Goal: Book appointment/travel/reservation

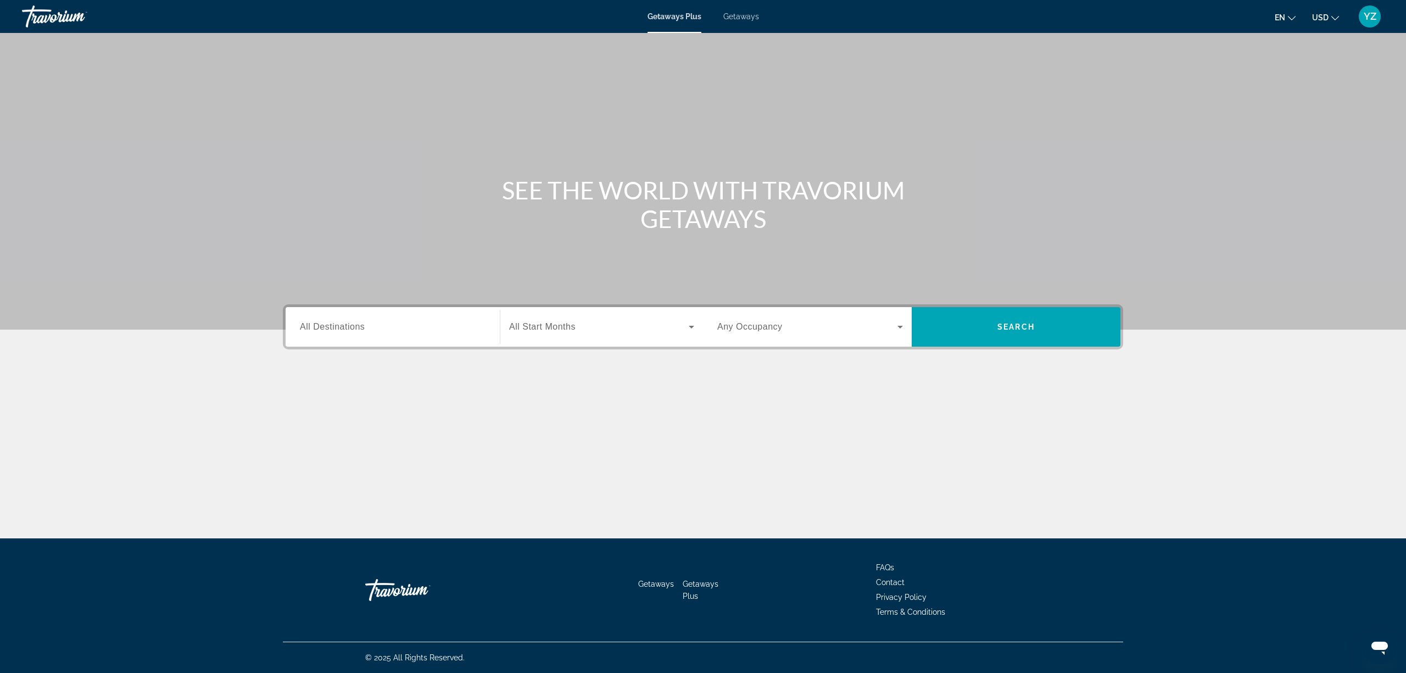
click at [462, 322] on input "Destination All Destinations" at bounding box center [393, 327] width 186 height 13
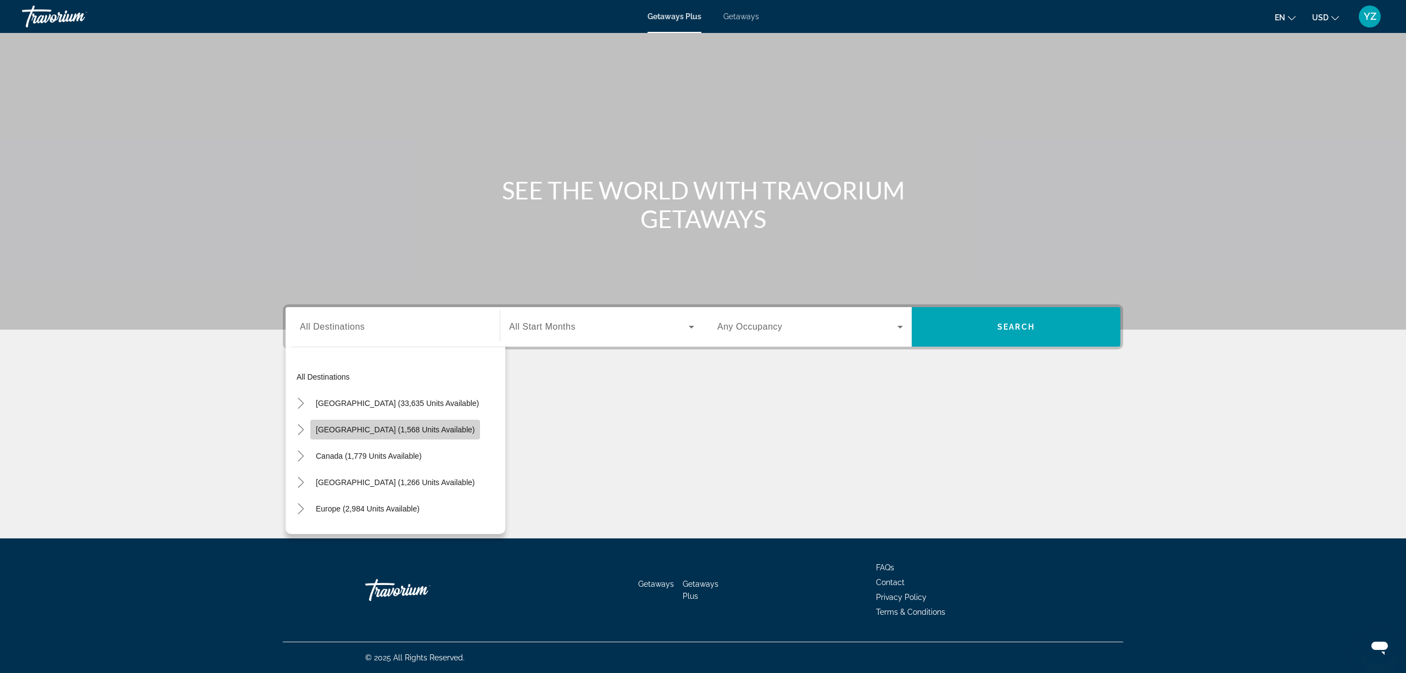
click at [411, 429] on span "[GEOGRAPHIC_DATA] (1,568 units available)" at bounding box center [395, 429] width 159 height 9
type input "**********"
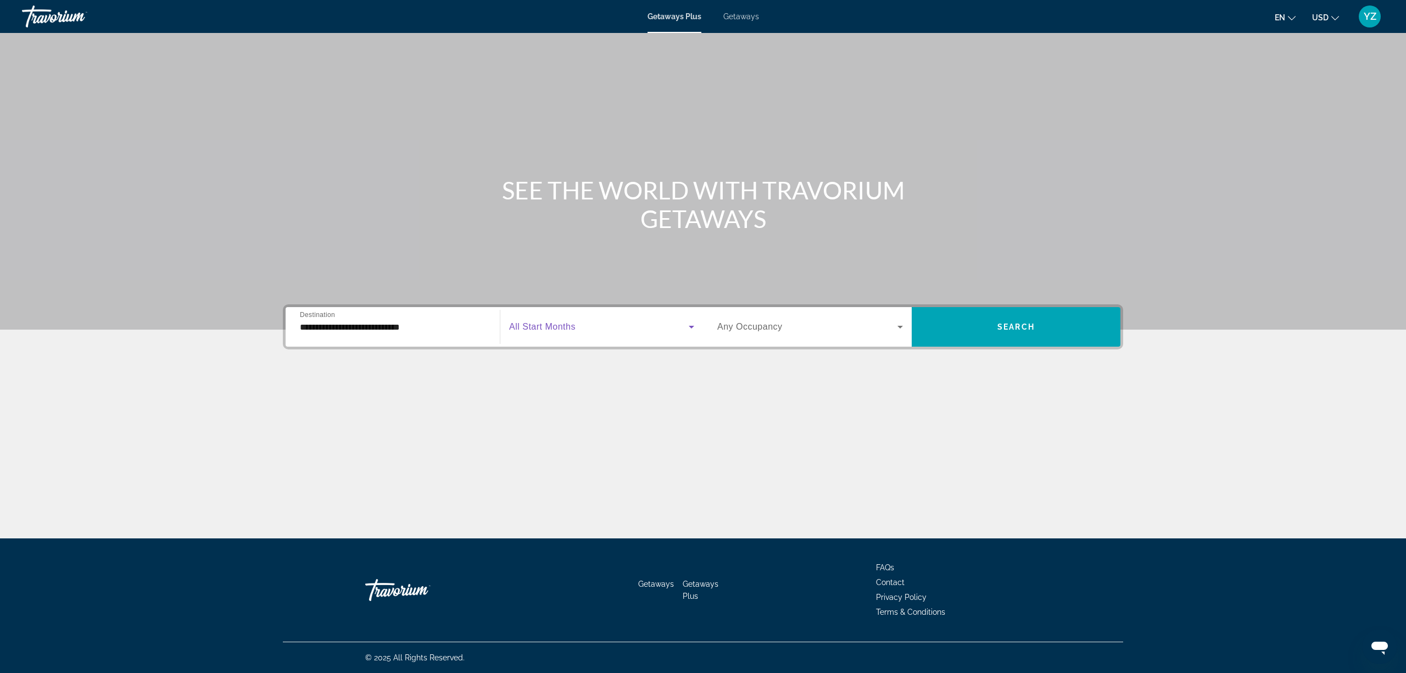
click at [693, 321] on icon "Search widget" at bounding box center [691, 326] width 13 height 13
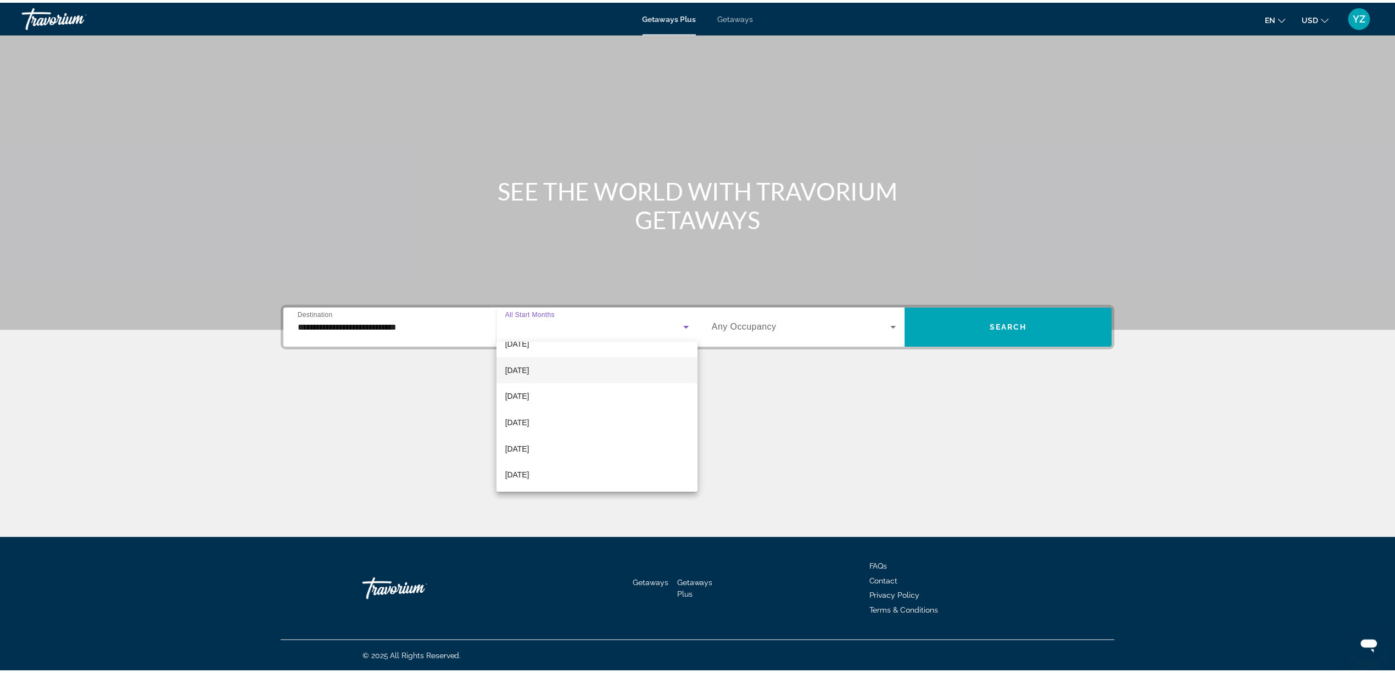
scroll to position [146, 0]
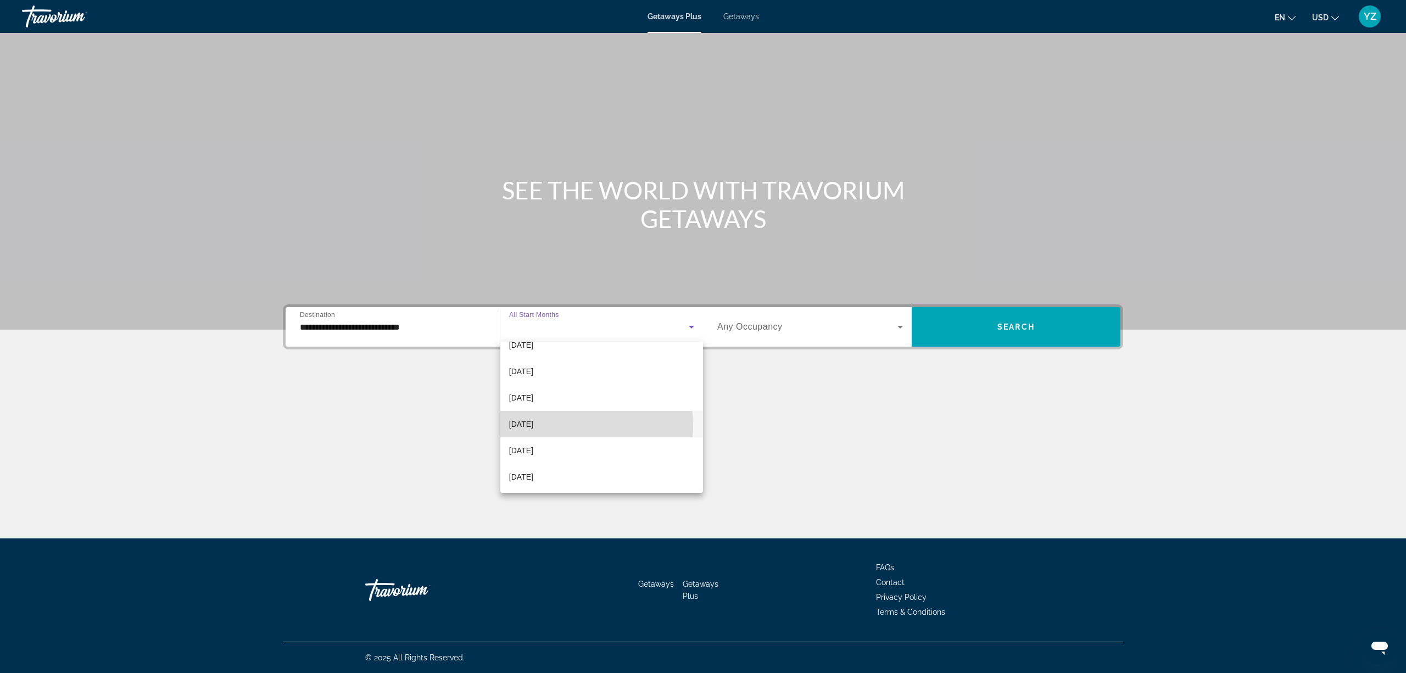
click at [576, 425] on mat-option "[DATE]" at bounding box center [601, 424] width 203 height 26
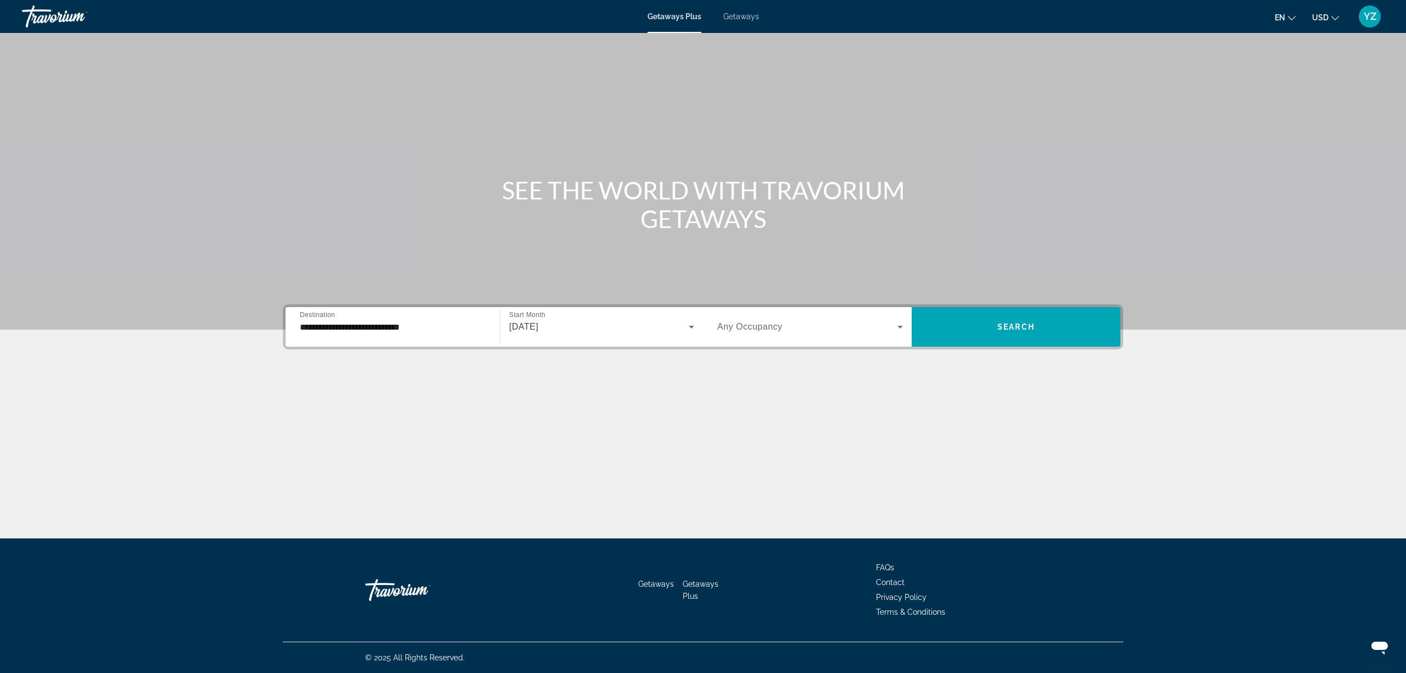
click at [883, 316] on div "Search widget" at bounding box center [810, 326] width 186 height 31
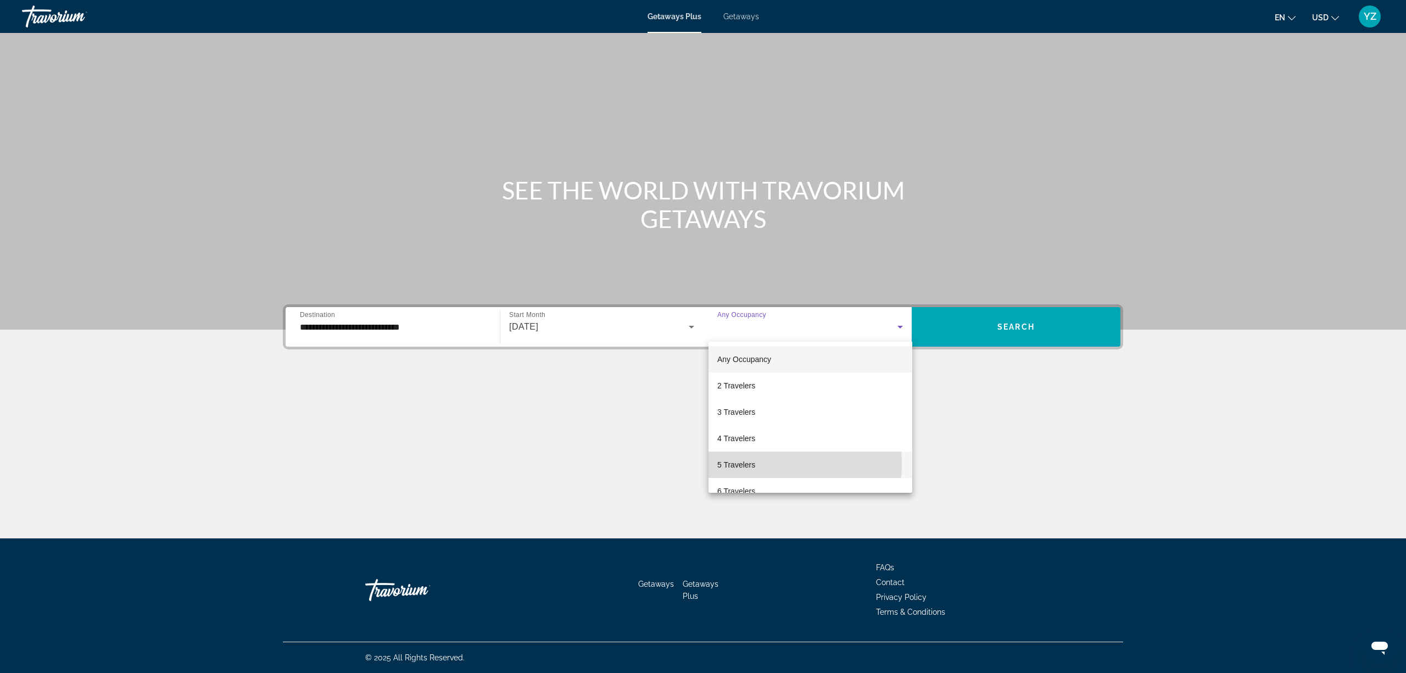
click at [767, 464] on mat-option "5 Travelers" at bounding box center [810, 464] width 204 height 26
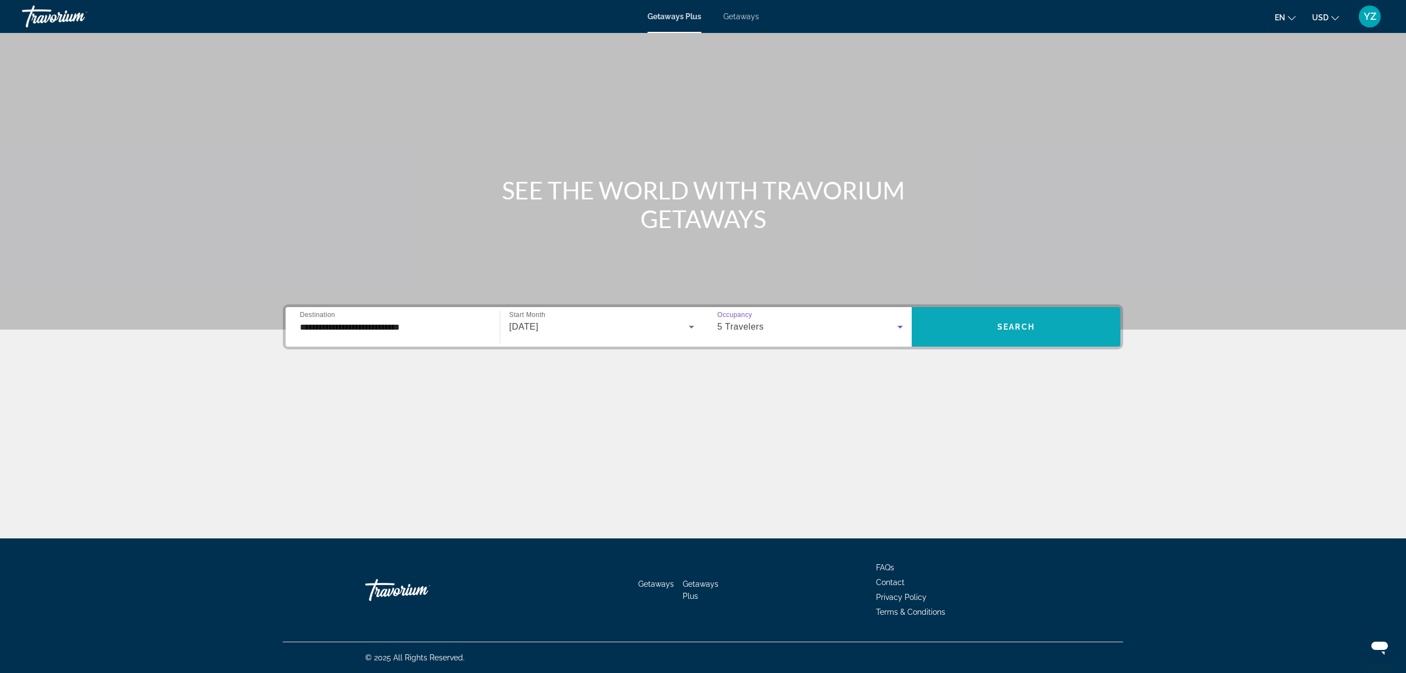
click at [1002, 328] on span "Search" at bounding box center [1015, 326] width 37 height 9
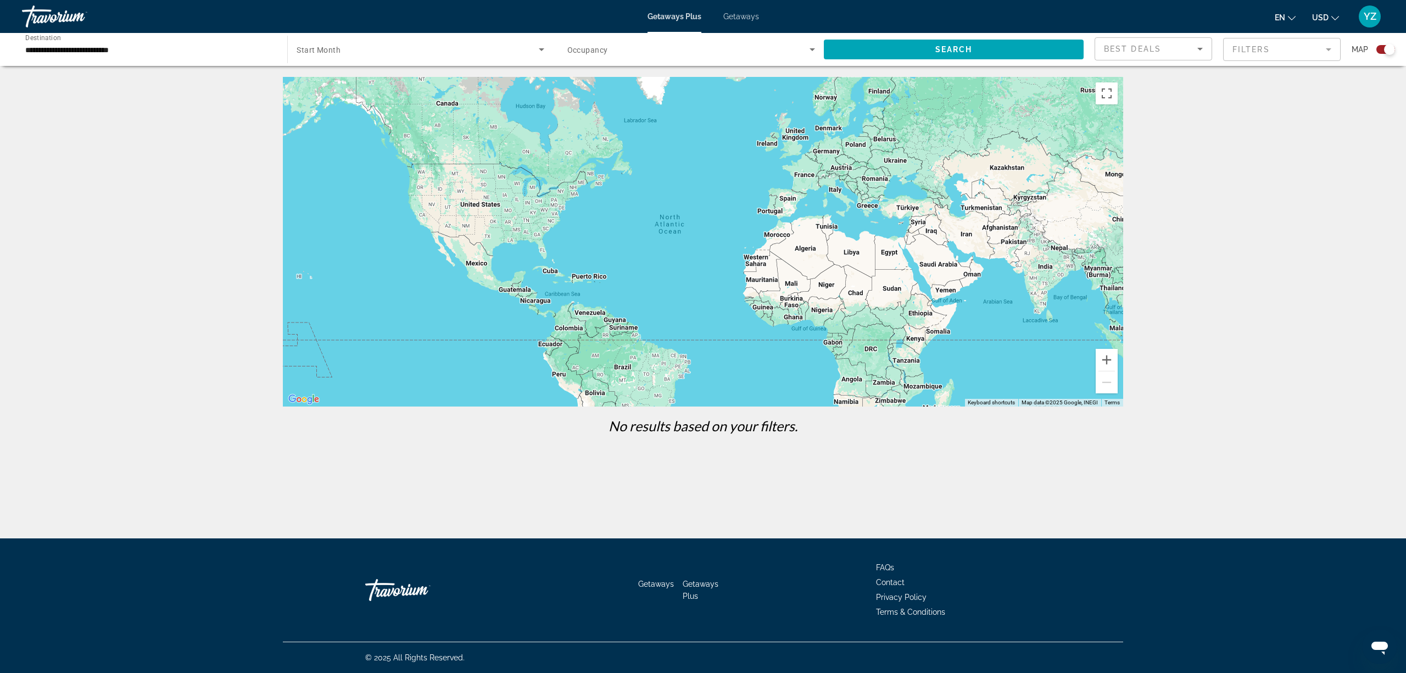
click at [808, 47] on icon "Search widget" at bounding box center [812, 49] width 13 height 13
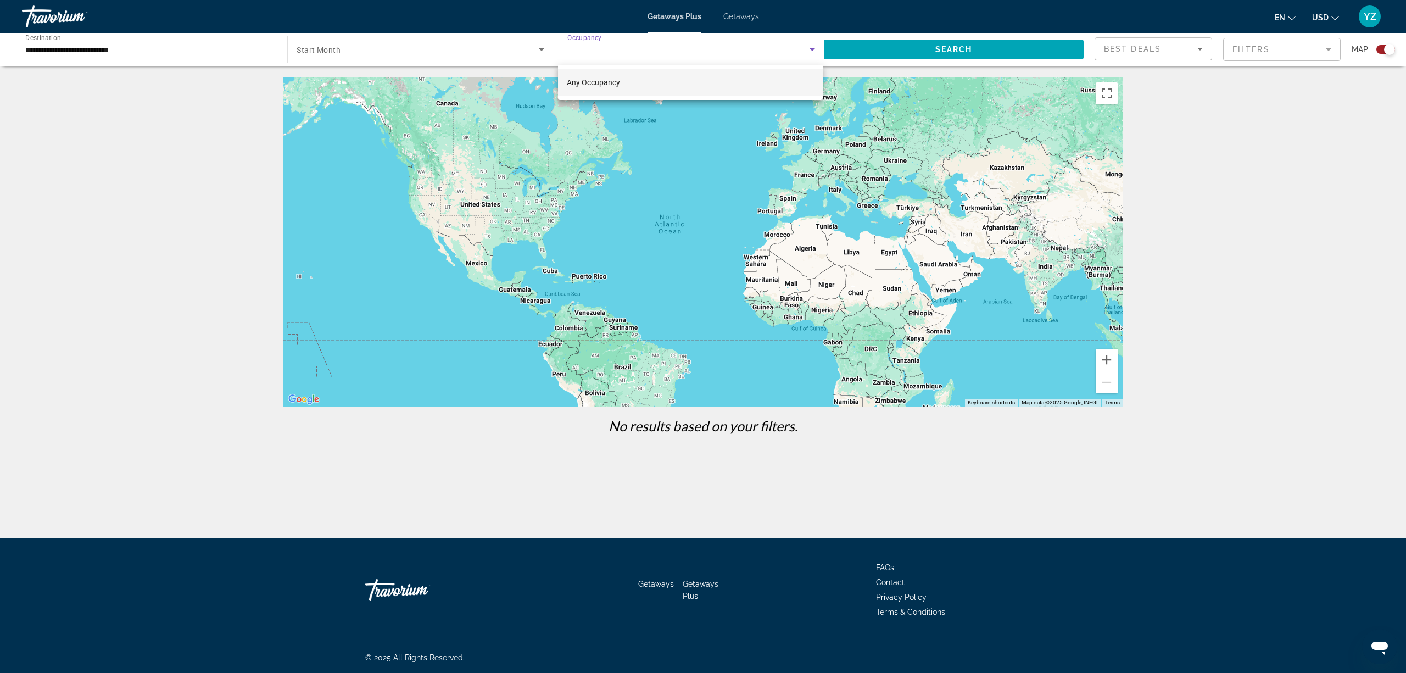
click at [620, 80] on mat-option "Any Occupancy" at bounding box center [690, 82] width 265 height 26
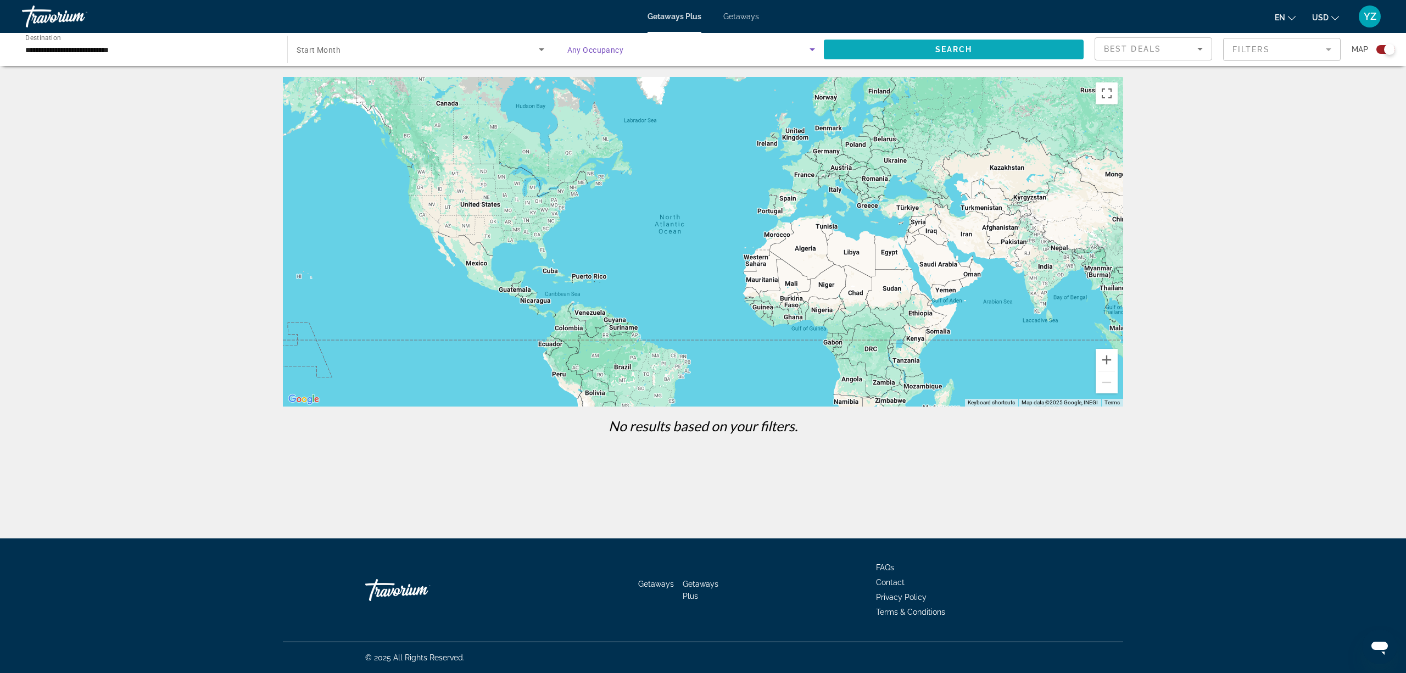
click at [919, 47] on span "Search widget" at bounding box center [954, 49] width 260 height 26
click at [532, 51] on span "Search widget" at bounding box center [418, 49] width 242 height 13
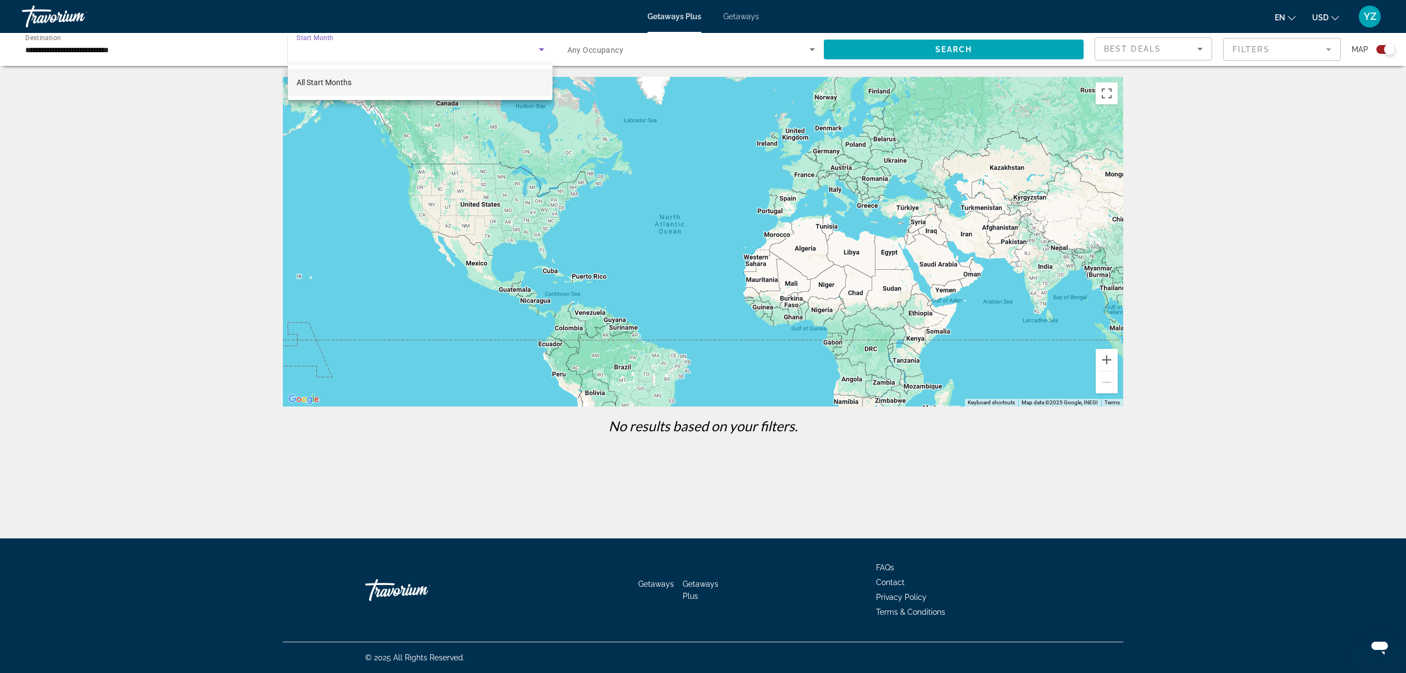
click at [334, 85] on span "All Start Months" at bounding box center [324, 82] width 55 height 9
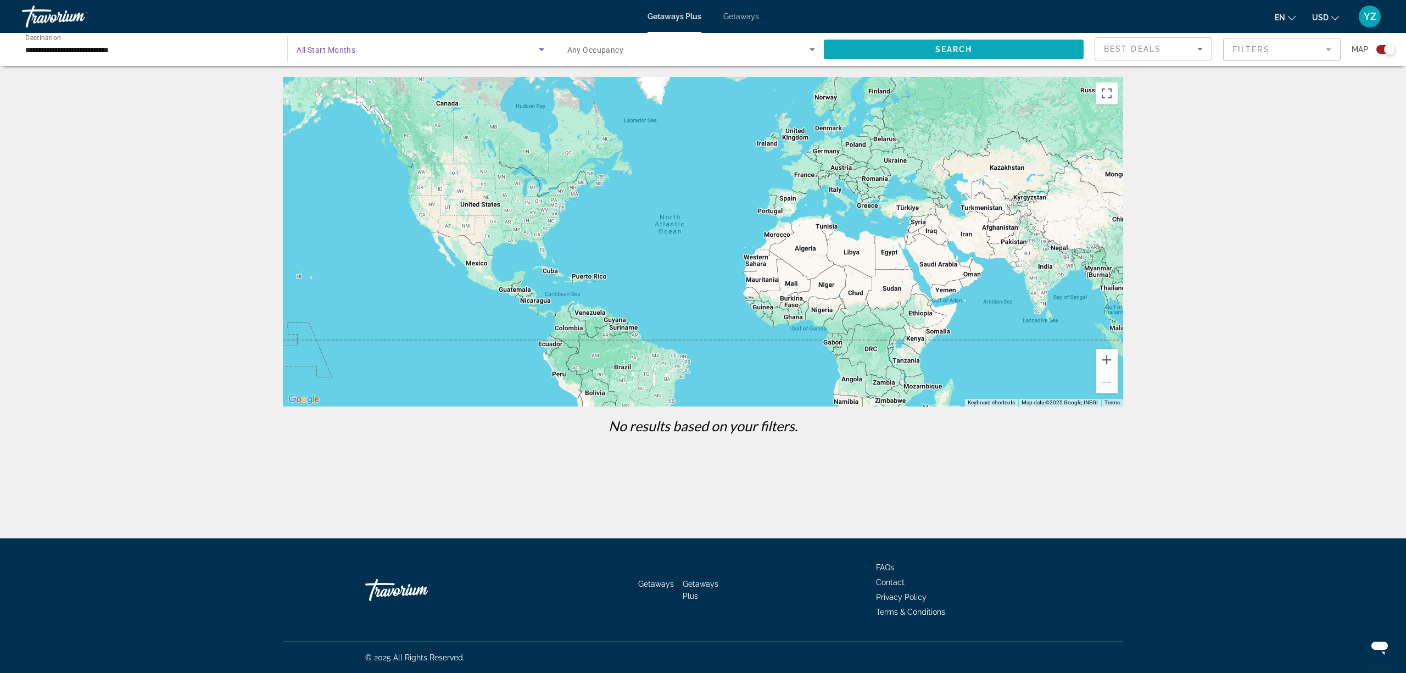
click at [955, 51] on span "Search" at bounding box center [953, 49] width 37 height 9
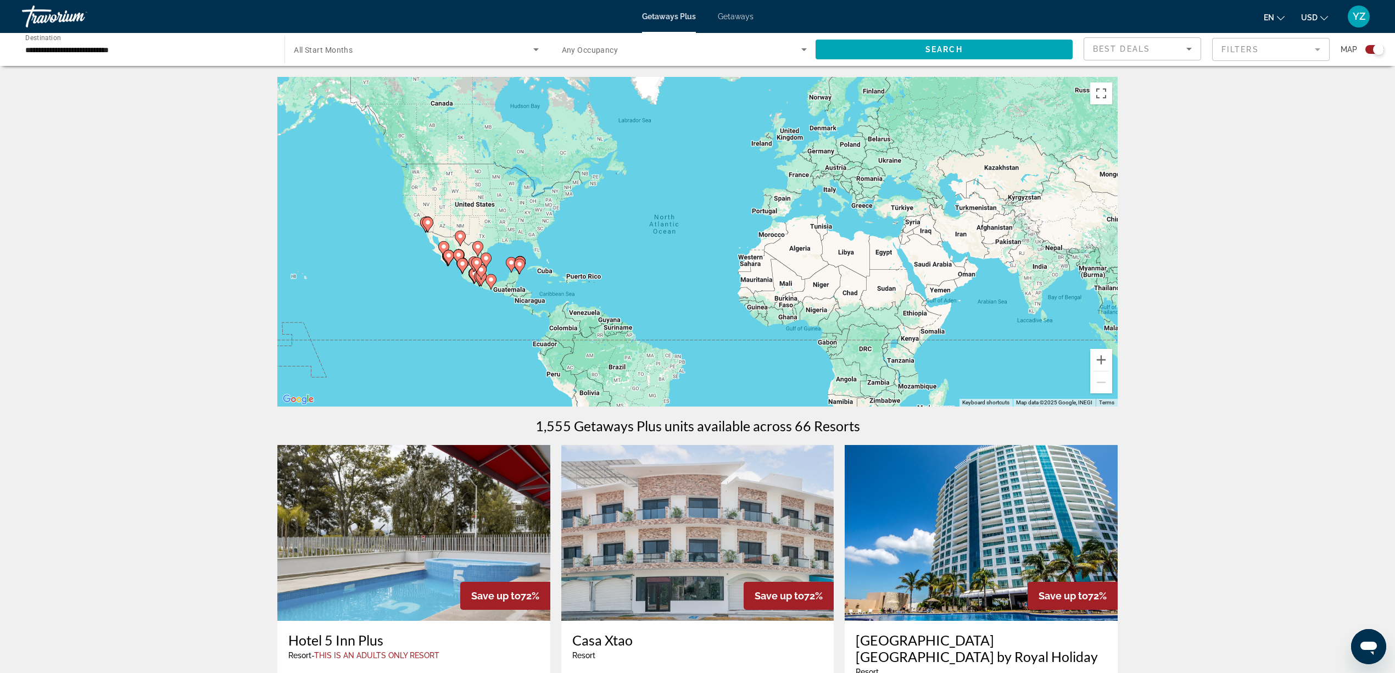
click at [802, 51] on icon "Search widget" at bounding box center [803, 49] width 13 height 13
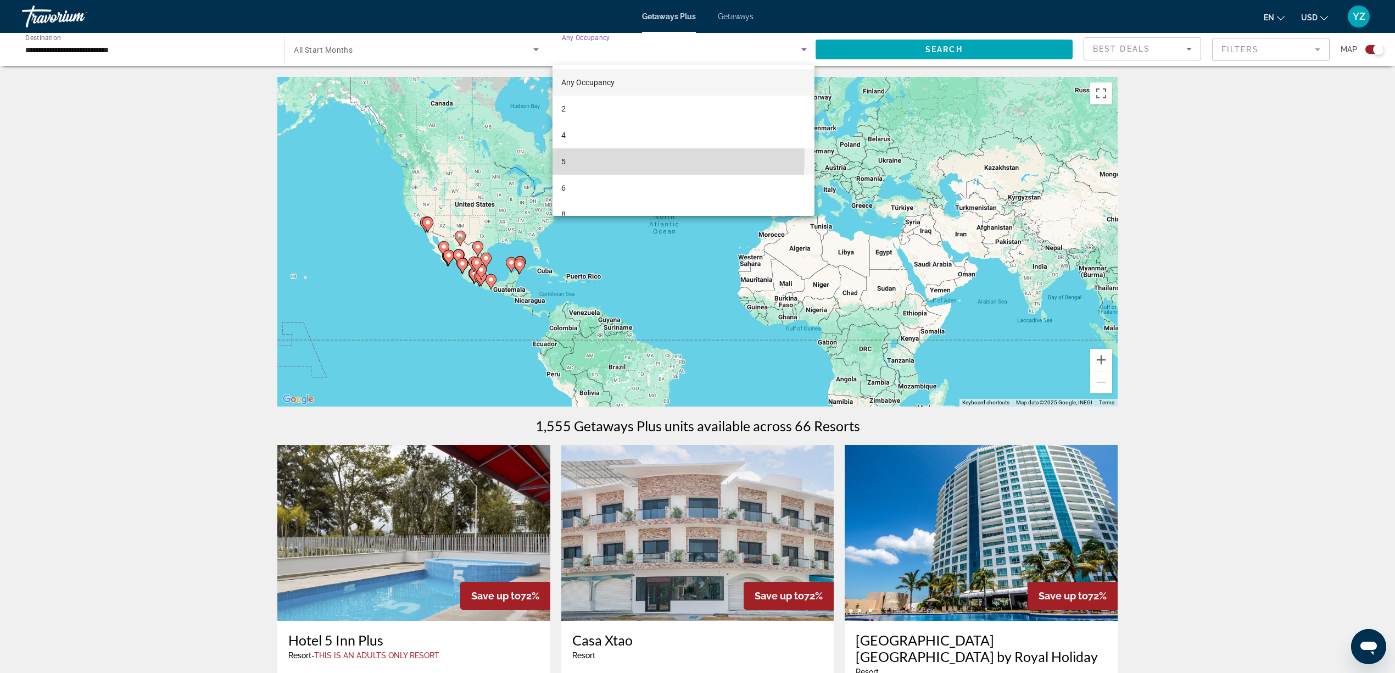
click at [583, 157] on mat-option "5" at bounding box center [683, 161] width 263 height 26
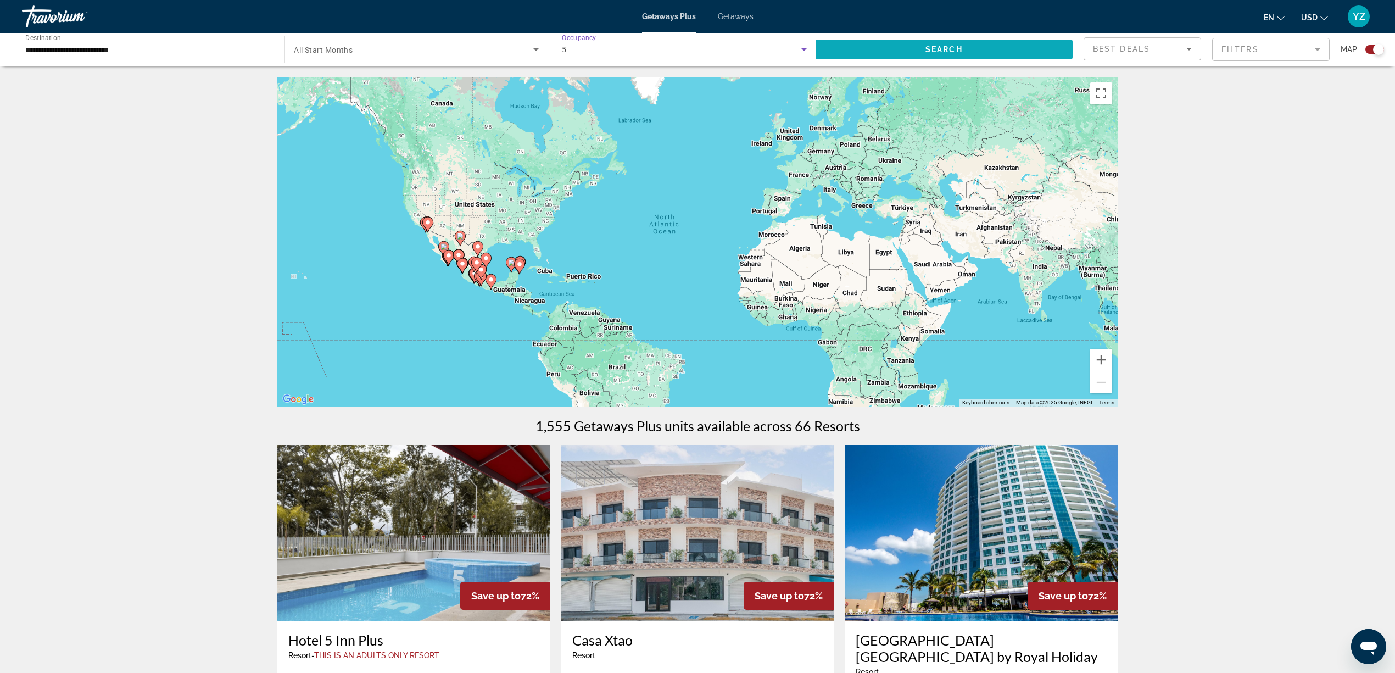
click at [961, 47] on span "Search" at bounding box center [943, 49] width 37 height 9
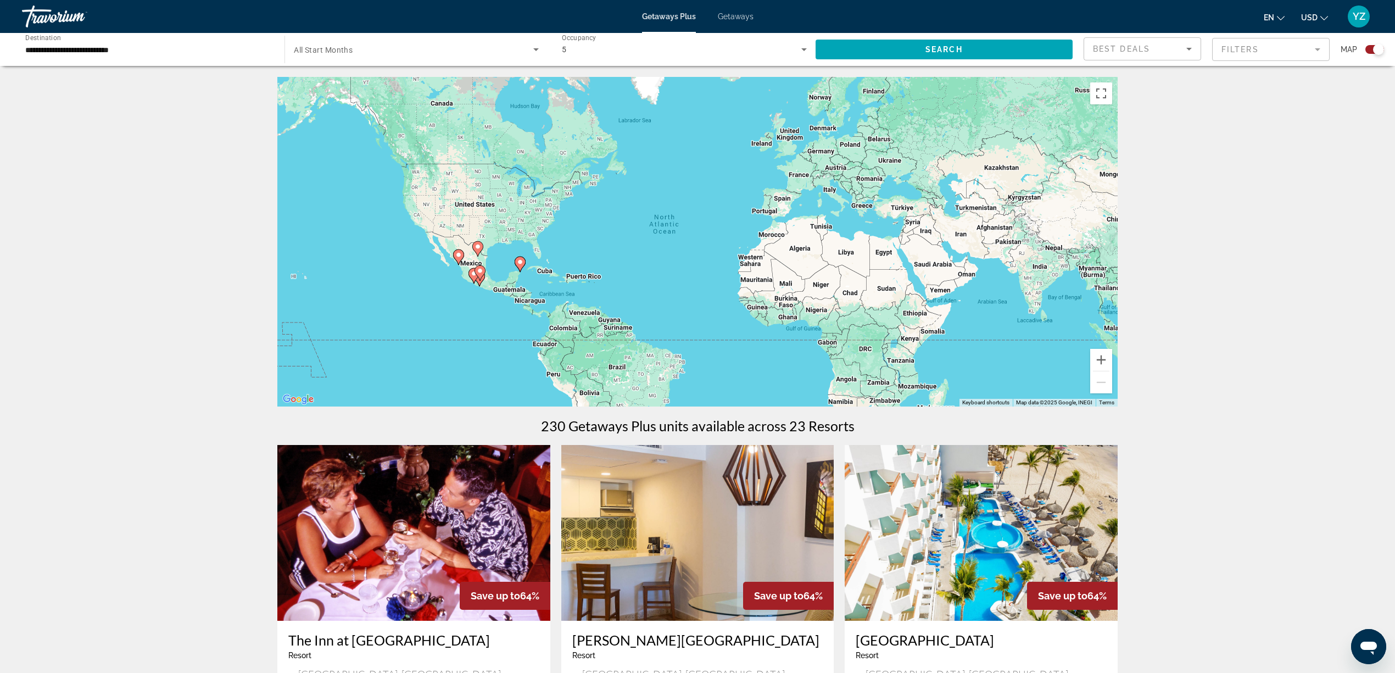
click at [521, 264] on image "Main content" at bounding box center [520, 262] width 7 height 7
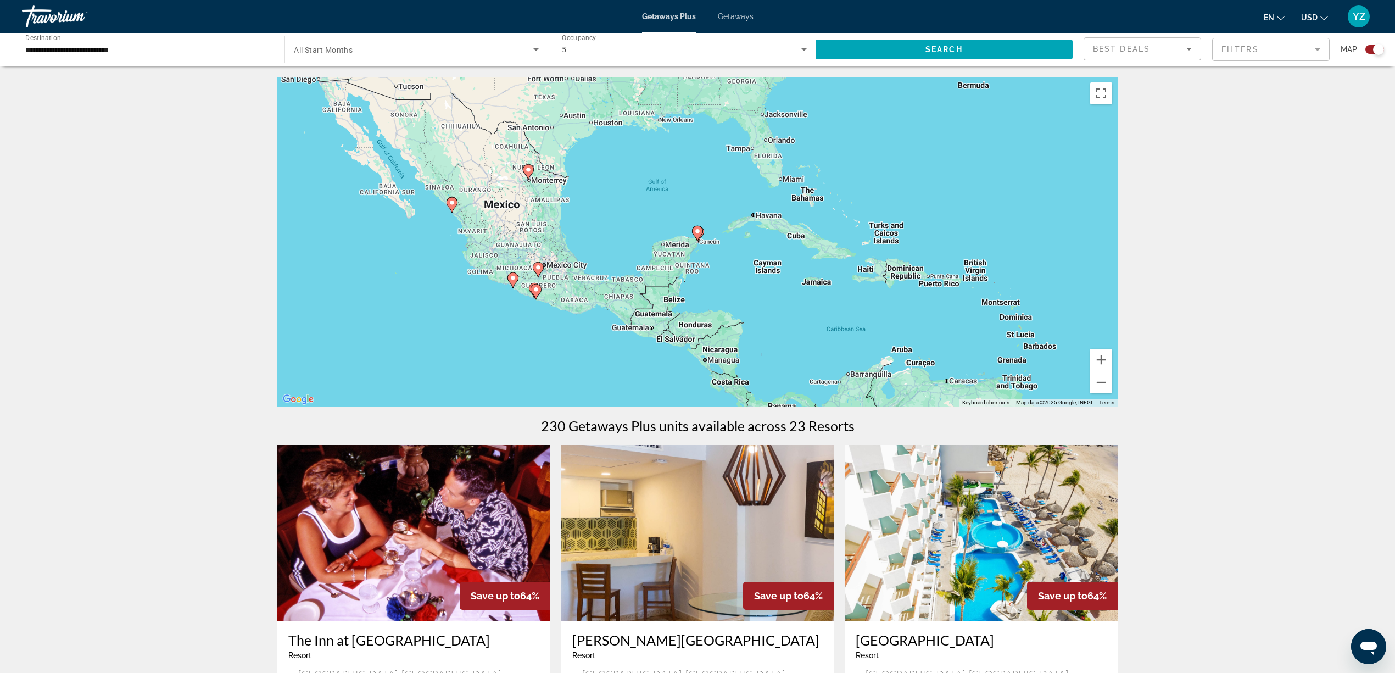
click at [697, 230] on image "Main content" at bounding box center [697, 231] width 7 height 7
type input "**********"
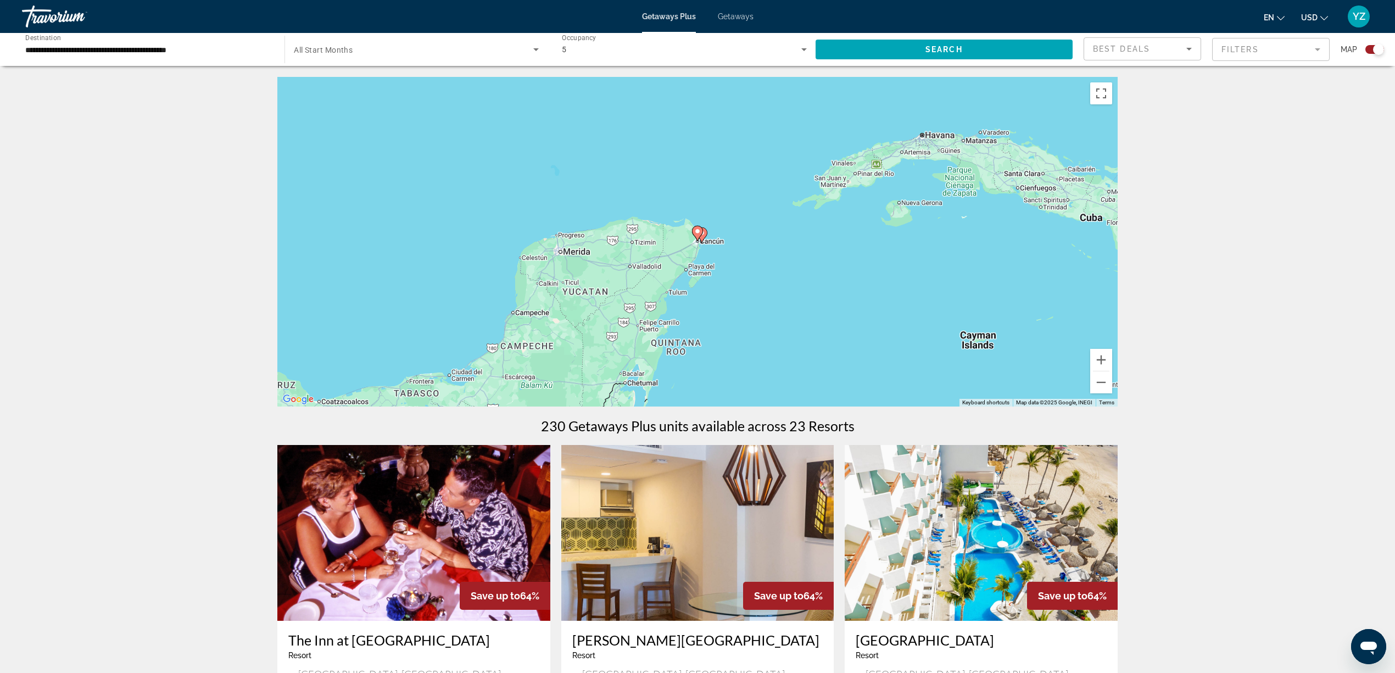
click at [697, 232] on image "Main content" at bounding box center [697, 231] width 7 height 7
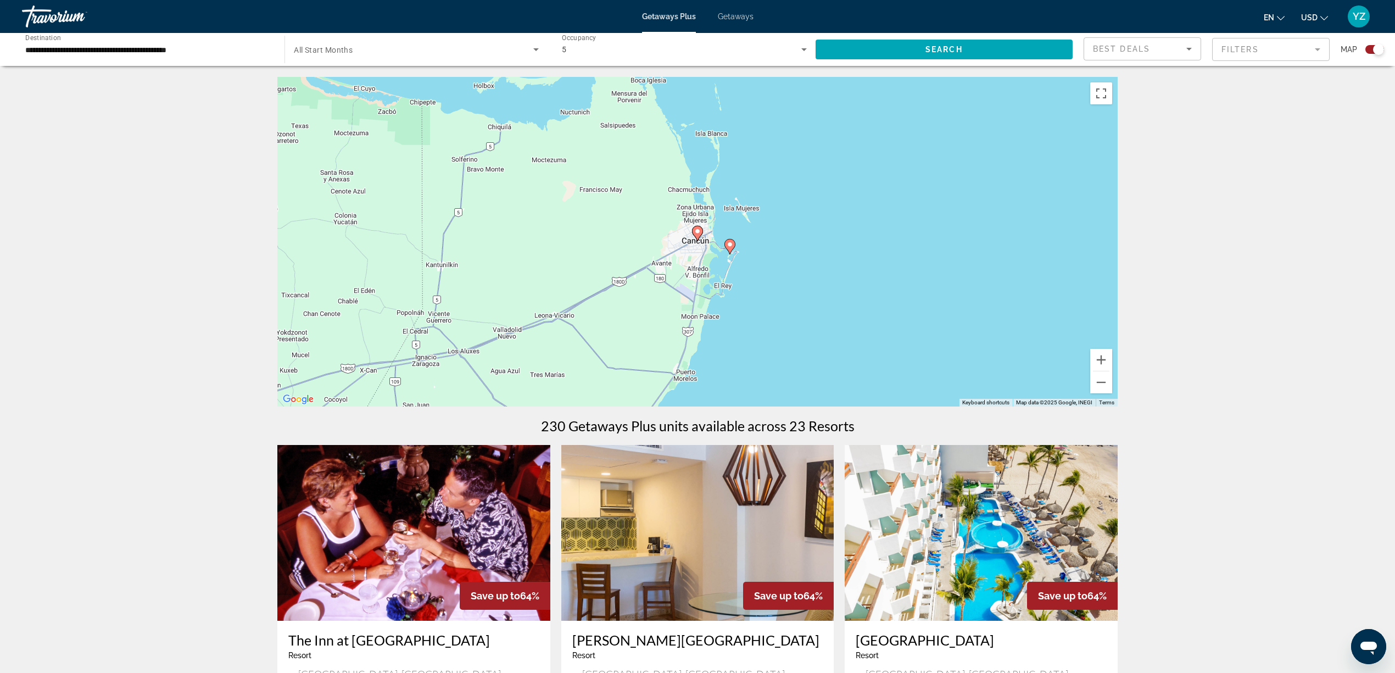
click at [696, 227] on icon "Main content" at bounding box center [698, 233] width 10 height 14
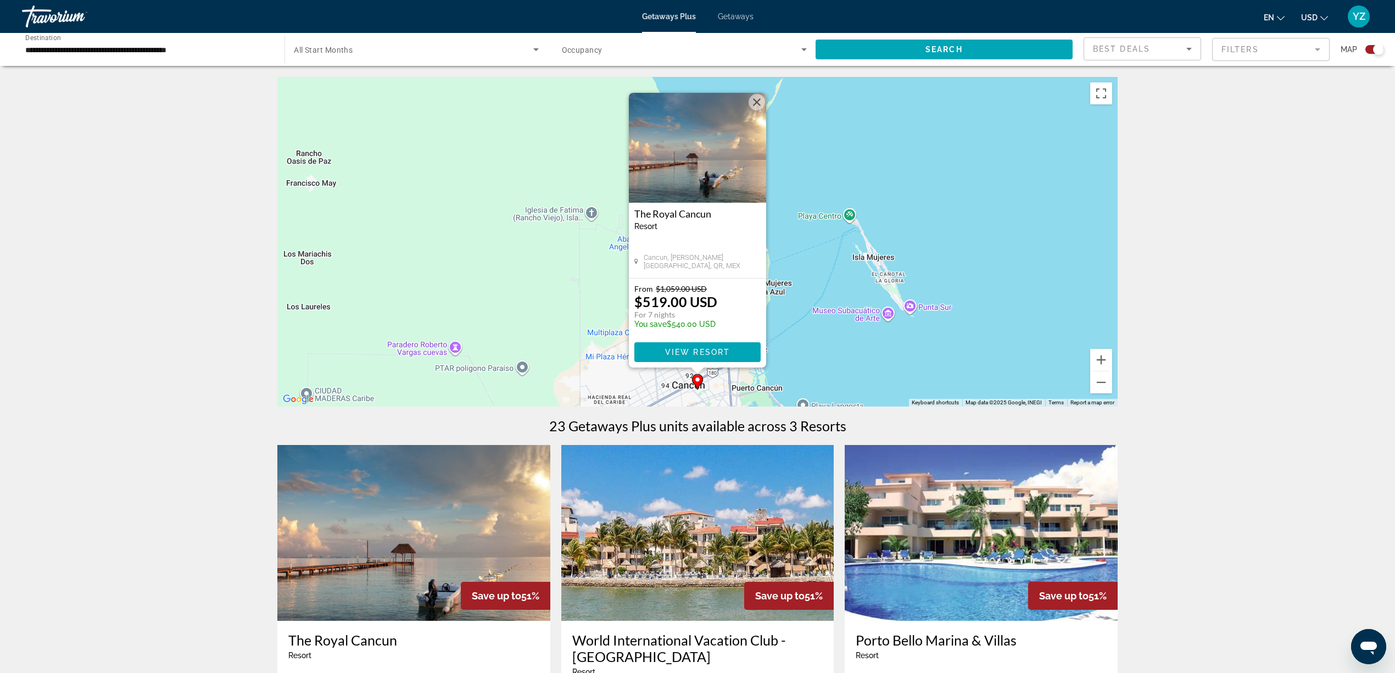
click at [755, 99] on button "Close" at bounding box center [757, 102] width 16 height 16
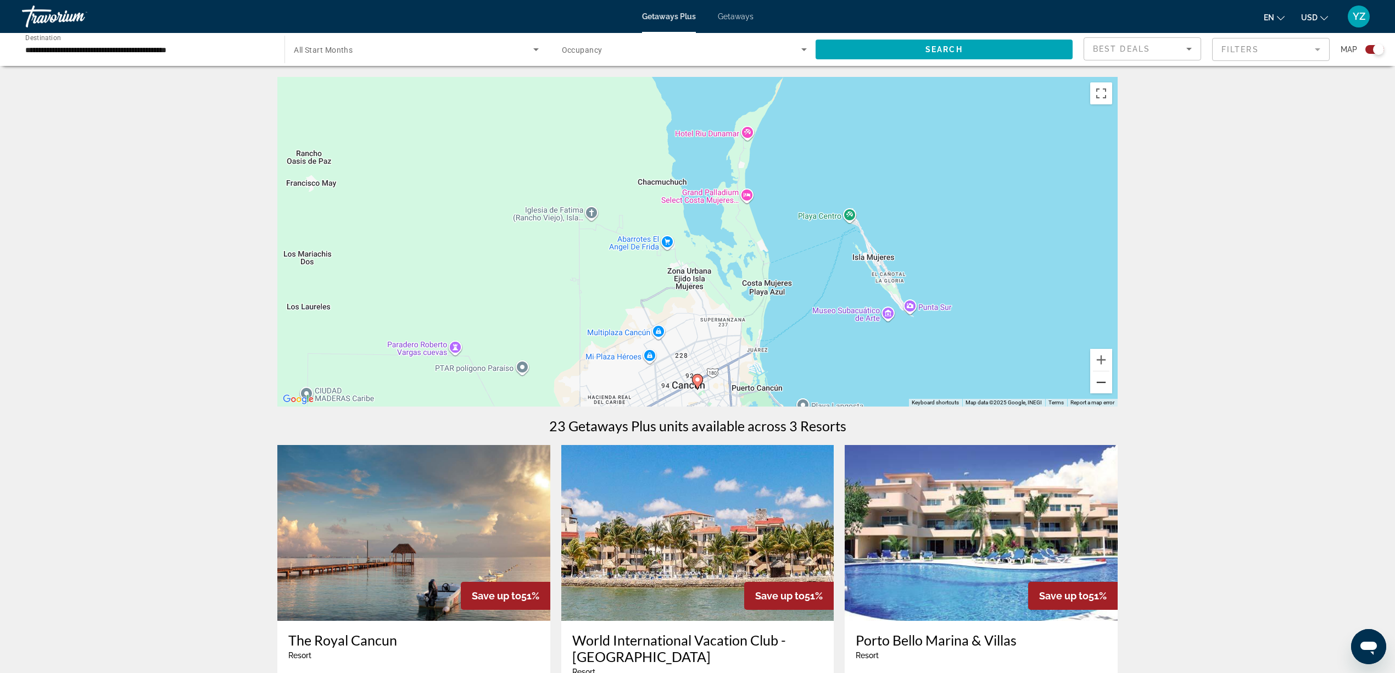
click at [1102, 383] on button "Zoom out" at bounding box center [1101, 382] width 22 height 22
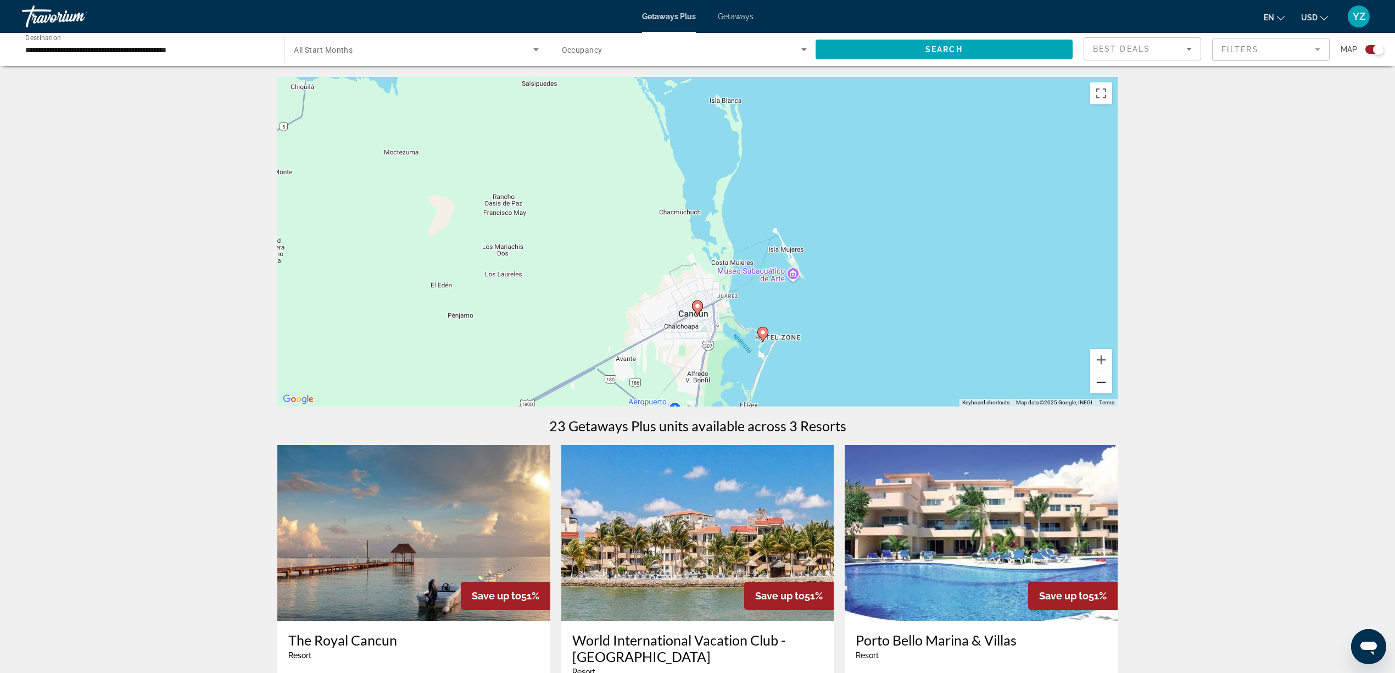
click at [1102, 383] on button "Zoom out" at bounding box center [1101, 382] width 22 height 22
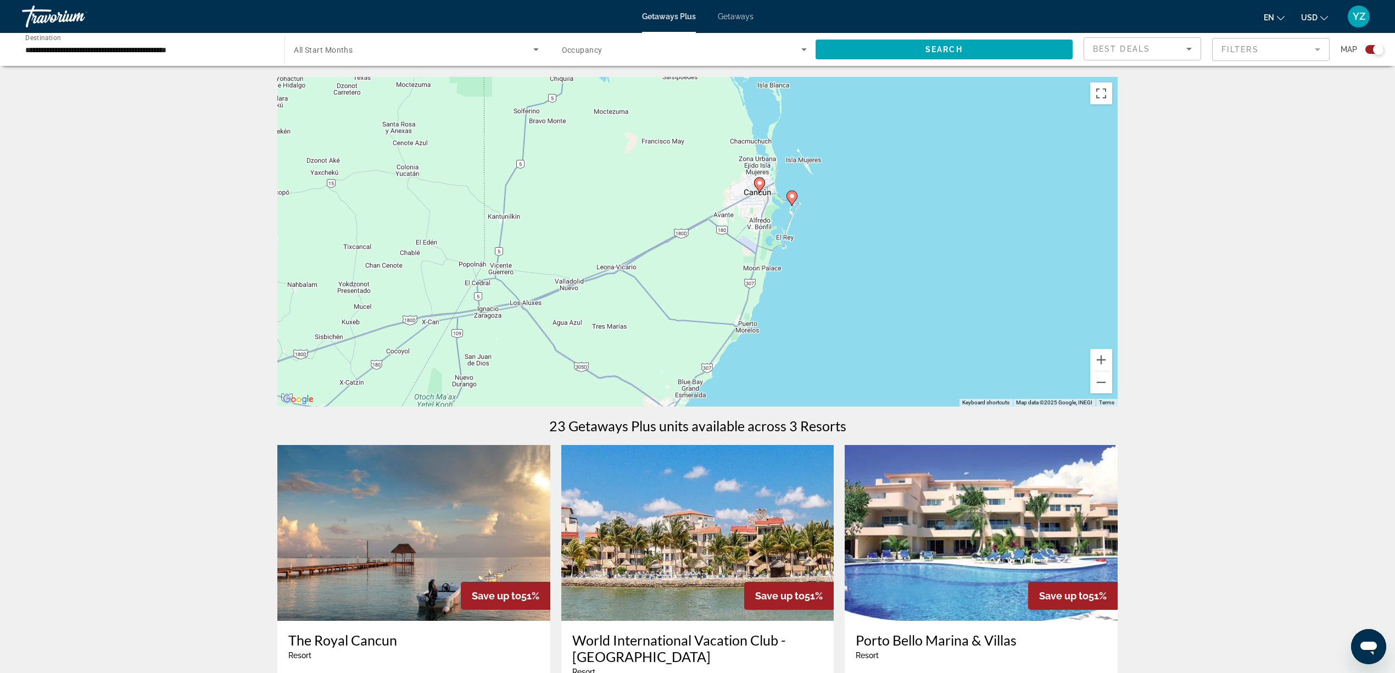
drag, startPoint x: 591, startPoint y: 295, endPoint x: 688, endPoint y: 145, distance: 178.9
click at [688, 146] on div "To activate drag with keyboard, press Alt + Enter. Once in keyboard drag state,…" at bounding box center [697, 242] width 840 height 330
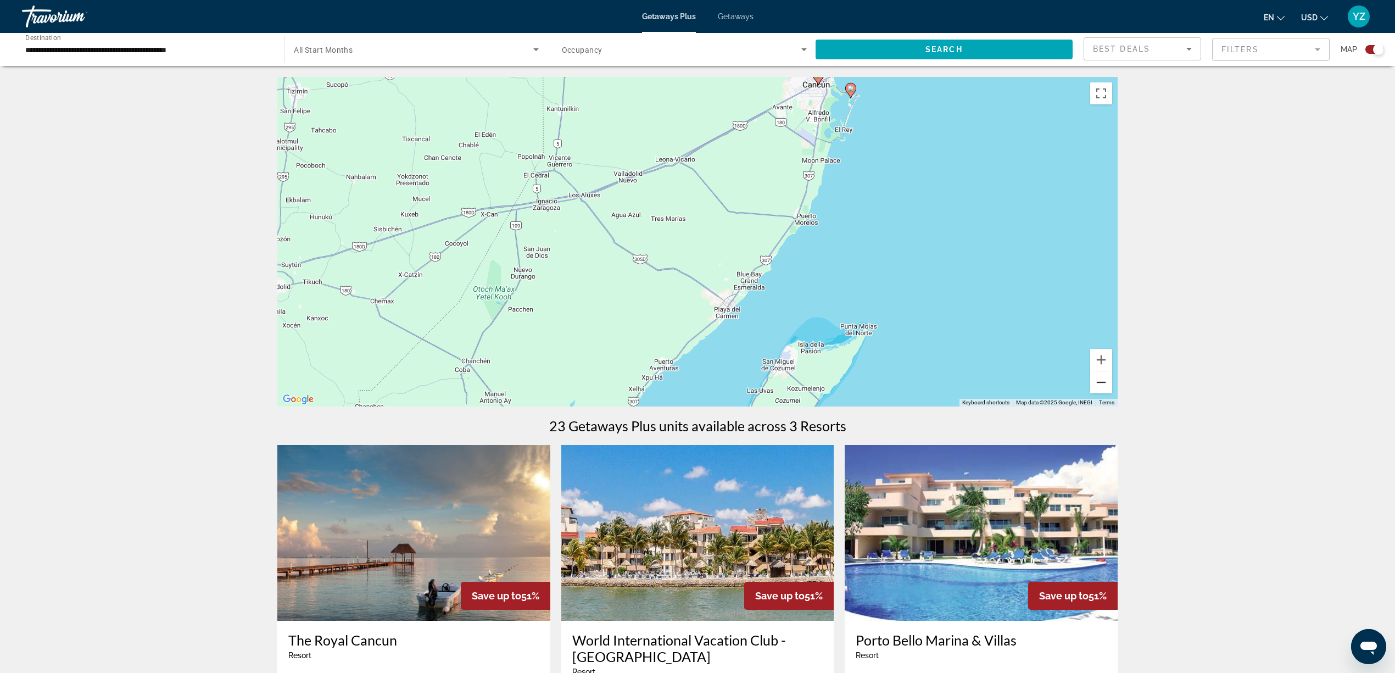
click at [1103, 384] on button "Zoom out" at bounding box center [1101, 382] width 22 height 22
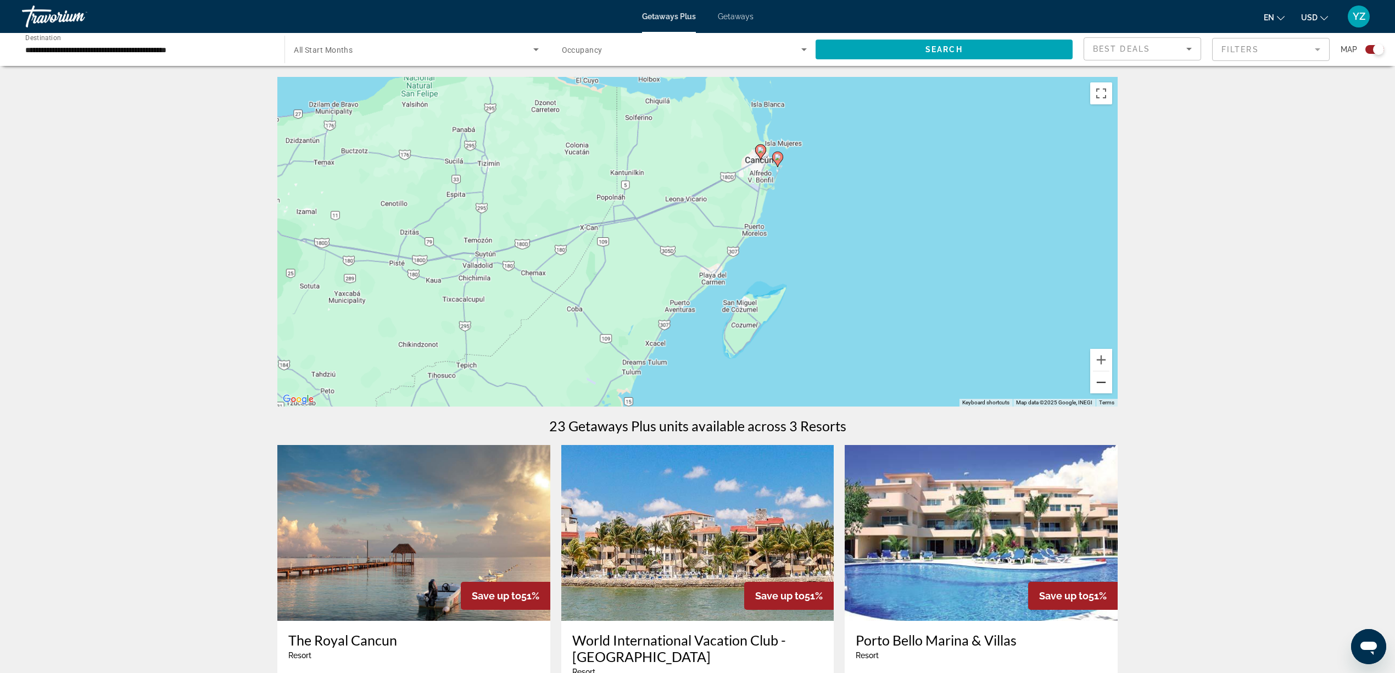
click at [1103, 384] on button "Zoom out" at bounding box center [1101, 382] width 22 height 22
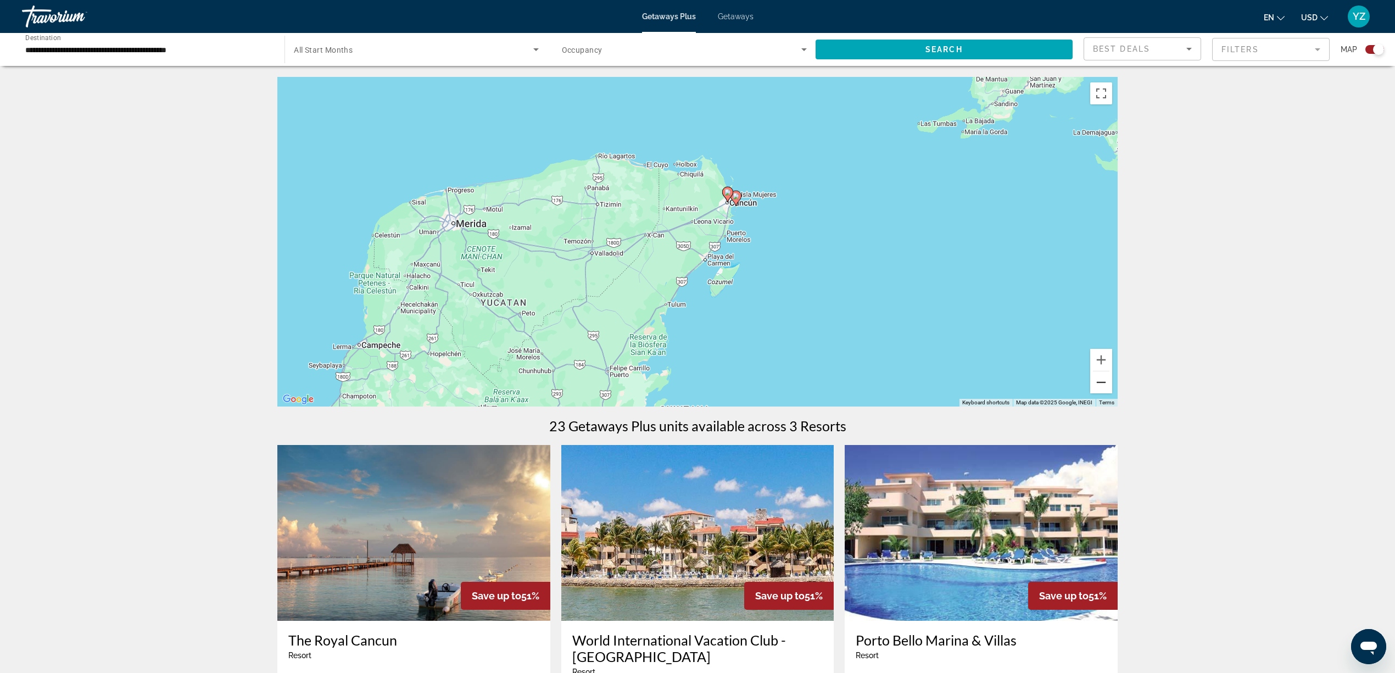
click at [1097, 383] on button "Zoom out" at bounding box center [1101, 382] width 22 height 22
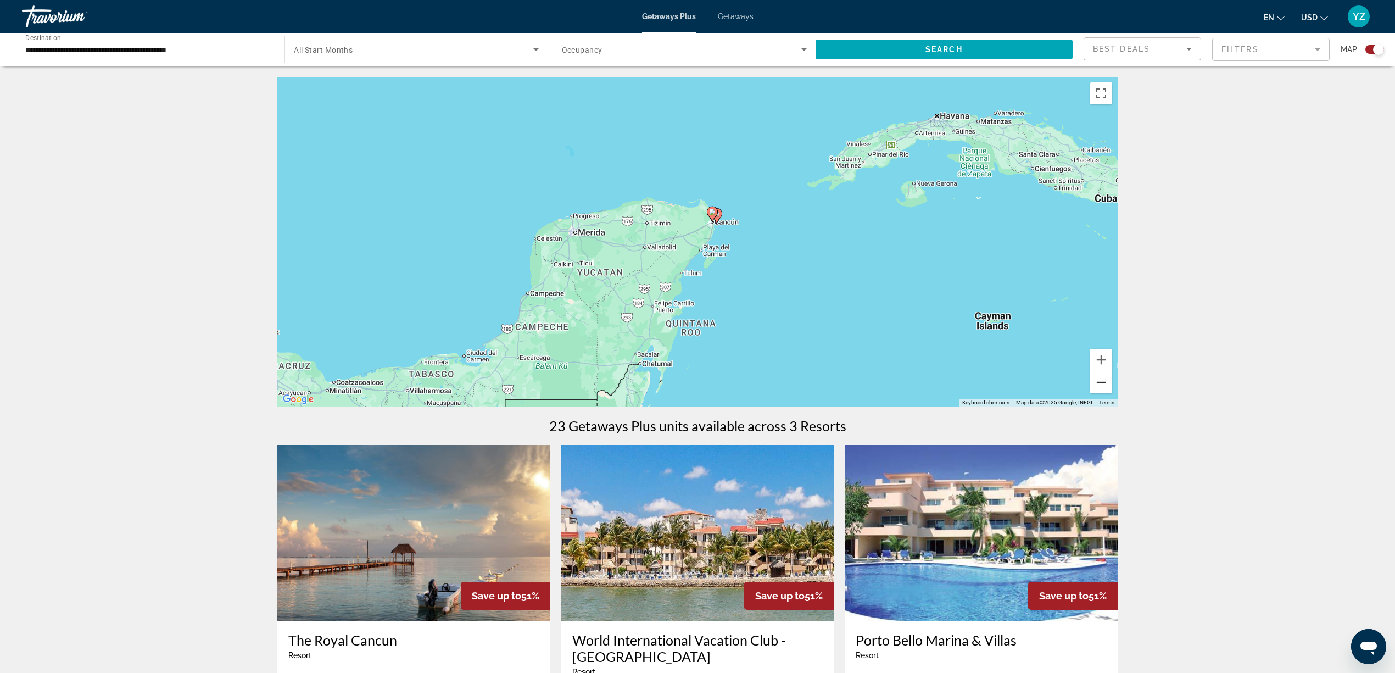
click at [1097, 383] on button "Zoom out" at bounding box center [1101, 382] width 22 height 22
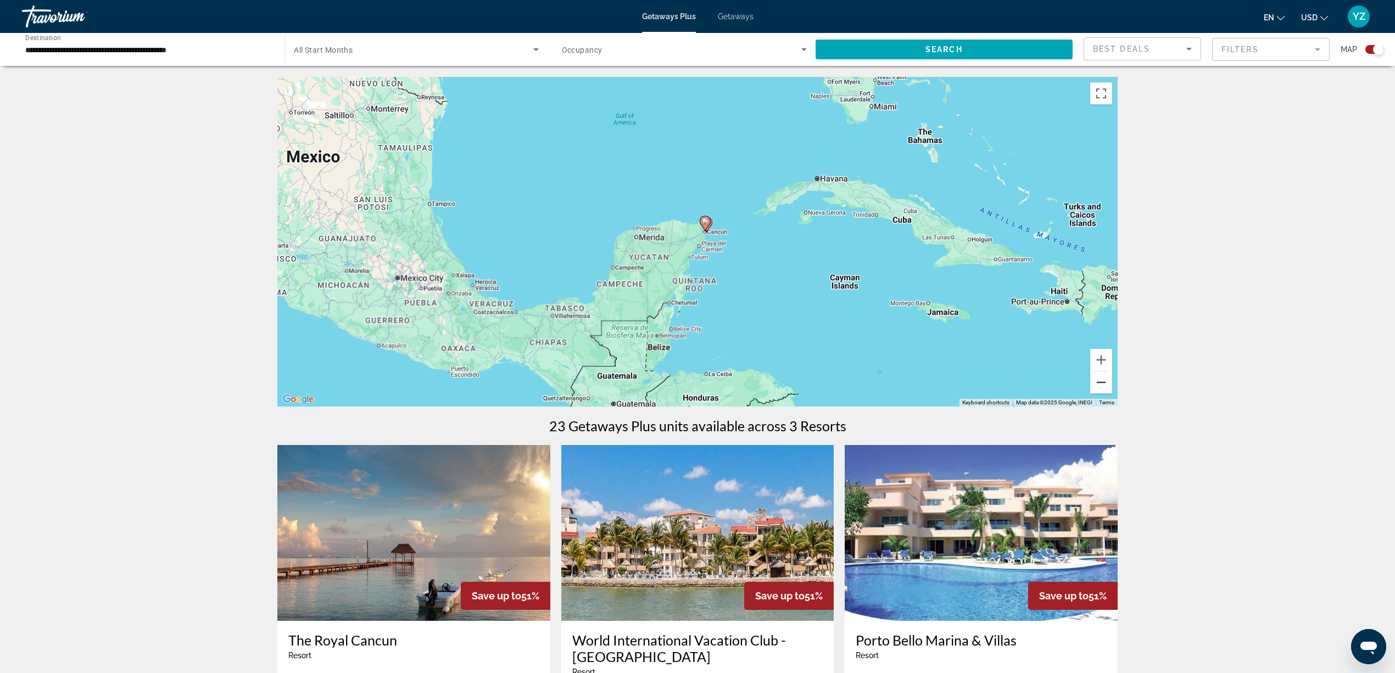
click at [1097, 383] on button "Zoom out" at bounding box center [1101, 382] width 22 height 22
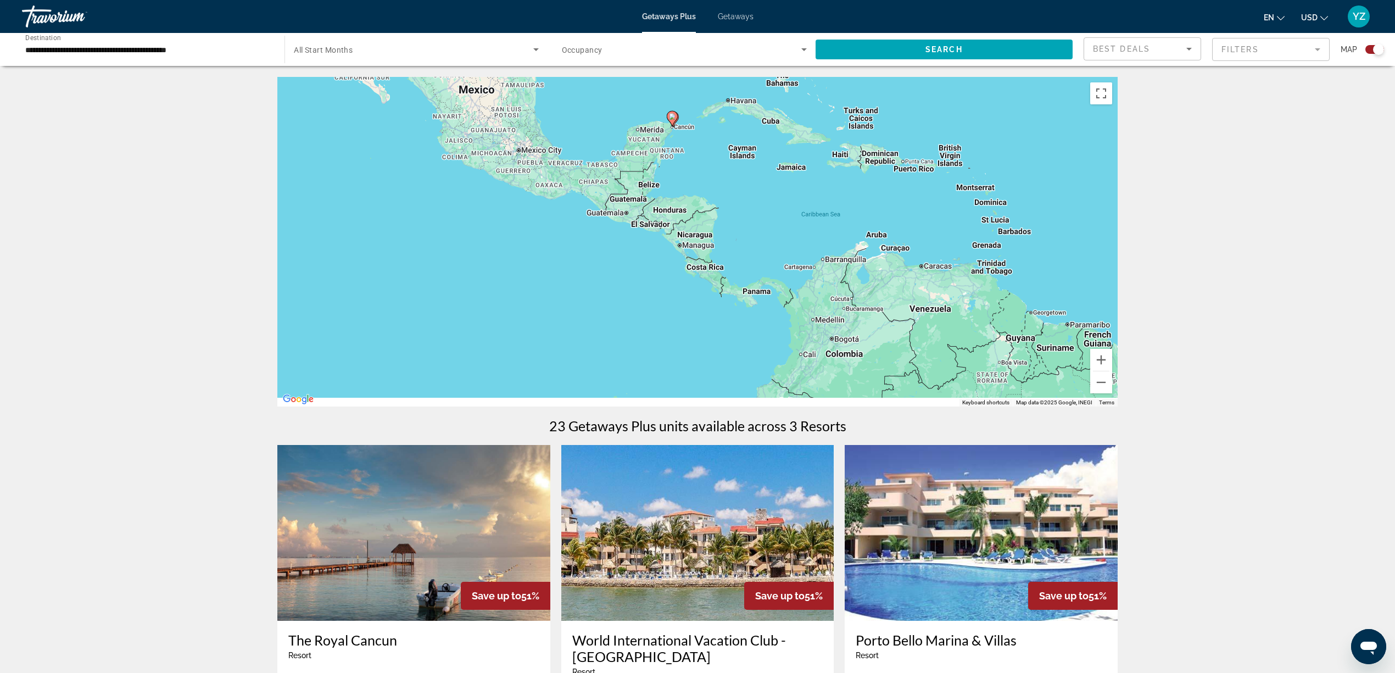
drag, startPoint x: 579, startPoint y: 286, endPoint x: 546, endPoint y: 168, distance: 122.1
click at [546, 168] on div "To activate drag with keyboard, press Alt + Enter. Once in keyboard drag state,…" at bounding box center [697, 242] width 840 height 330
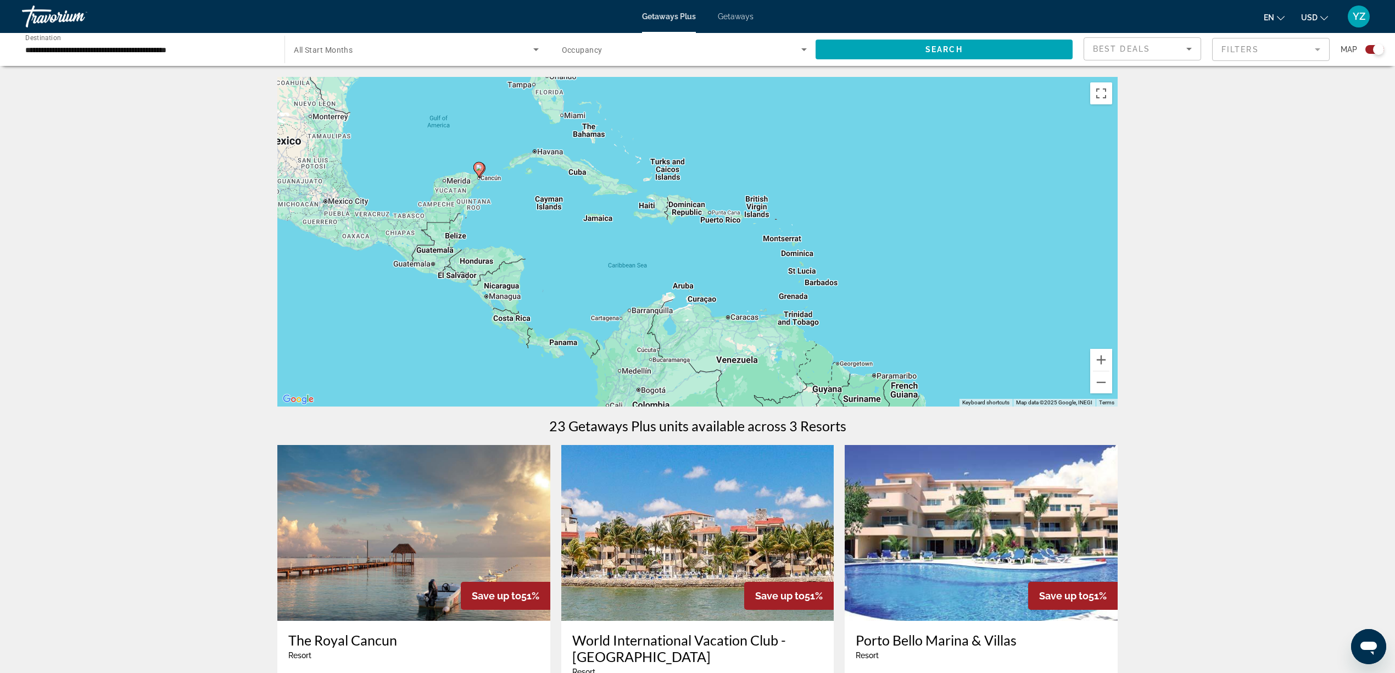
drag, startPoint x: 583, startPoint y: 241, endPoint x: 396, endPoint y: 306, distance: 197.8
click at [396, 306] on div "To activate drag with keyboard, press Alt + Enter. Once in keyboard drag state,…" at bounding box center [697, 242] width 840 height 330
click at [1103, 354] on button "Zoom in" at bounding box center [1101, 360] width 22 height 22
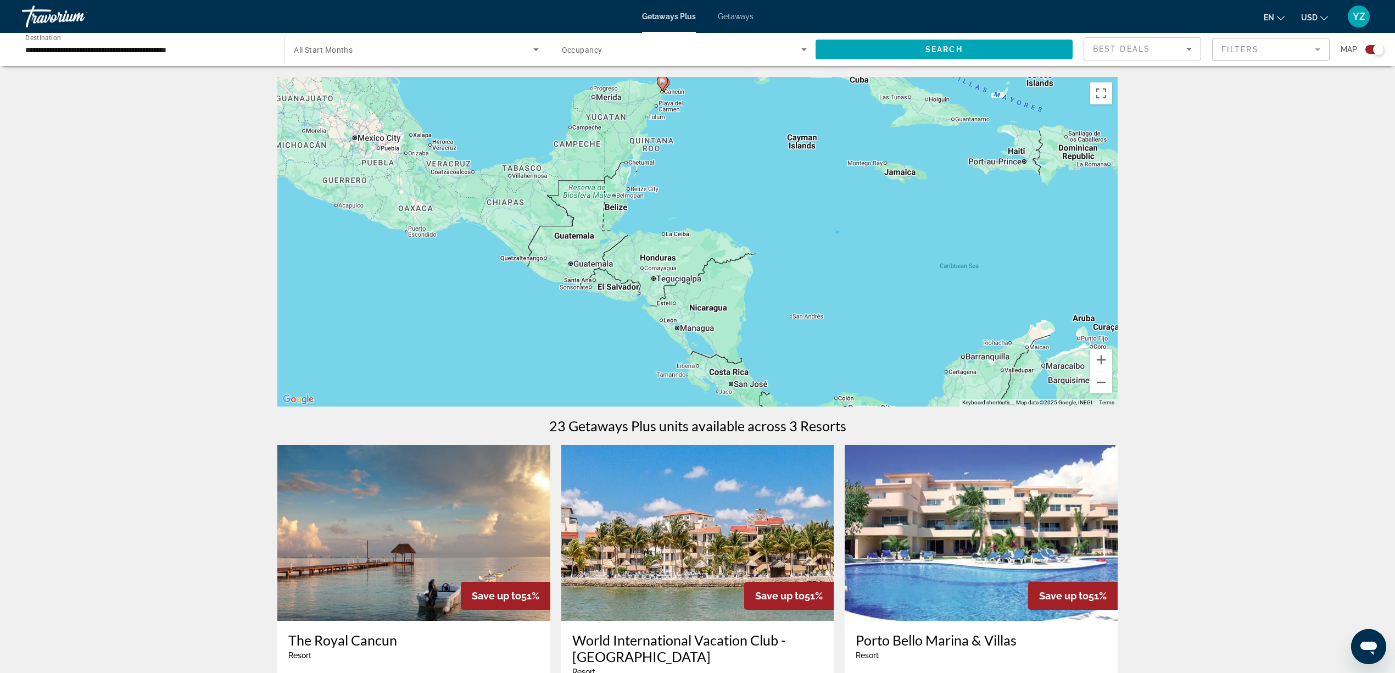
drag, startPoint x: 392, startPoint y: 289, endPoint x: 790, endPoint y: 268, distance: 398.7
click at [790, 268] on div "To activate drag with keyboard, press Alt + Enter. Once in keyboard drag state,…" at bounding box center [697, 242] width 840 height 330
